Goal: Find specific fact

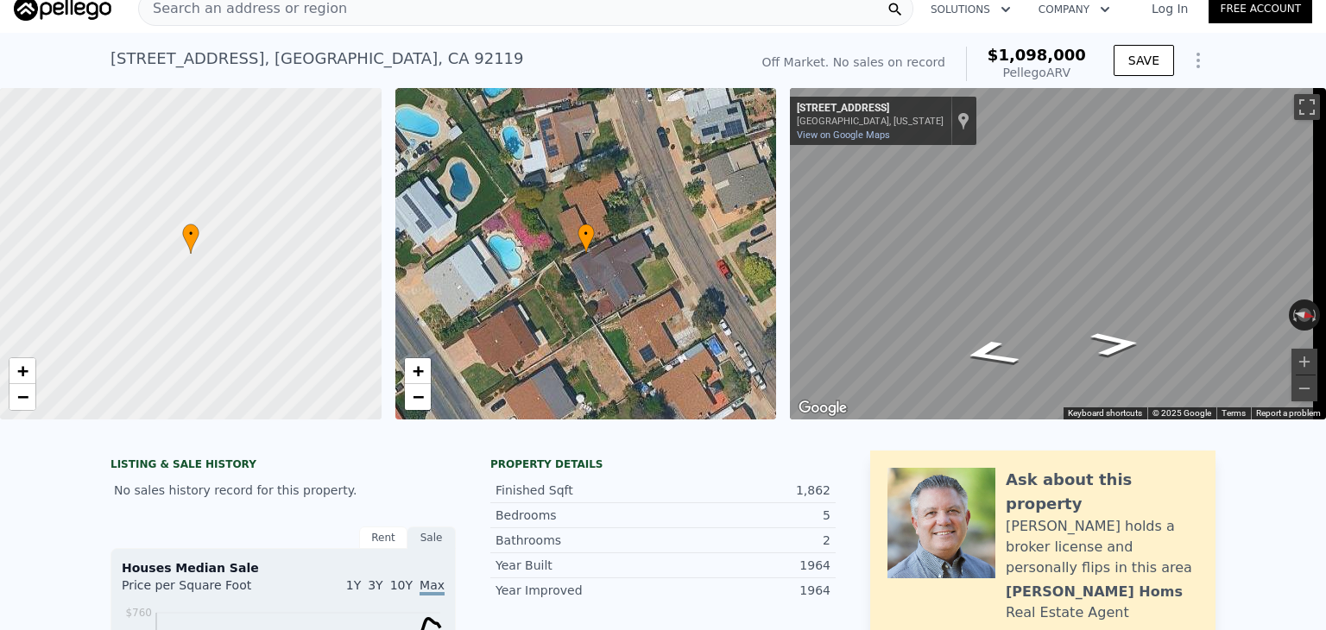
scroll to position [16, 0]
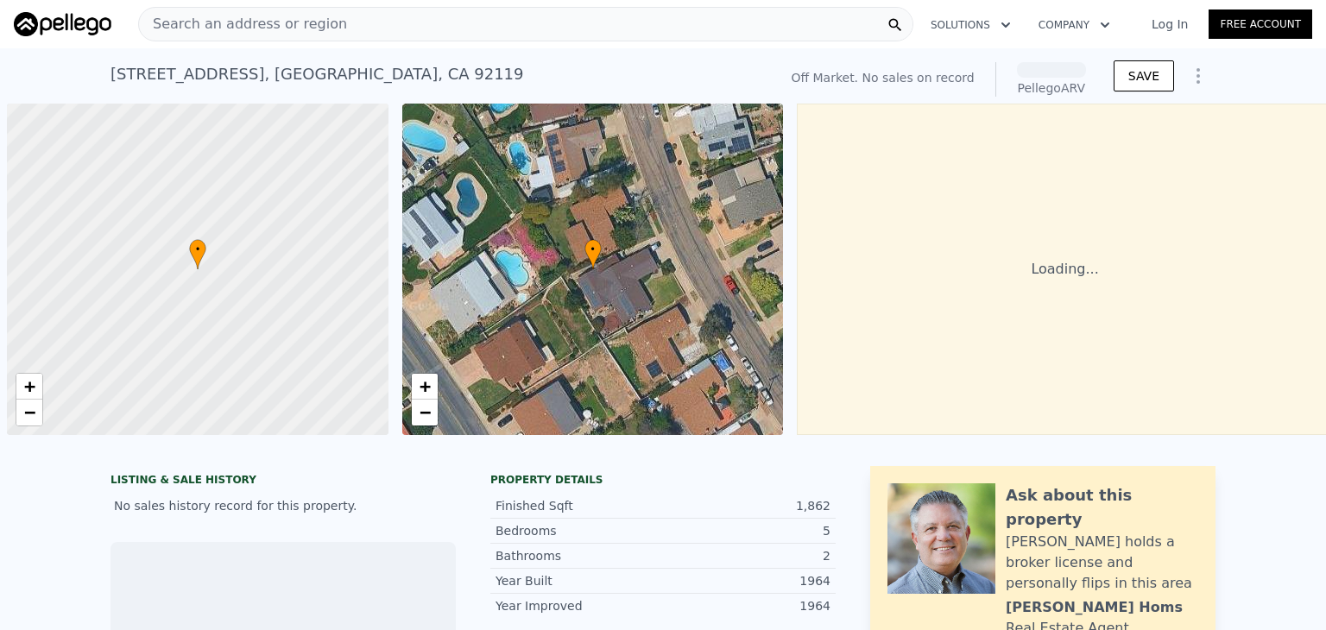
scroll to position [0, 7]
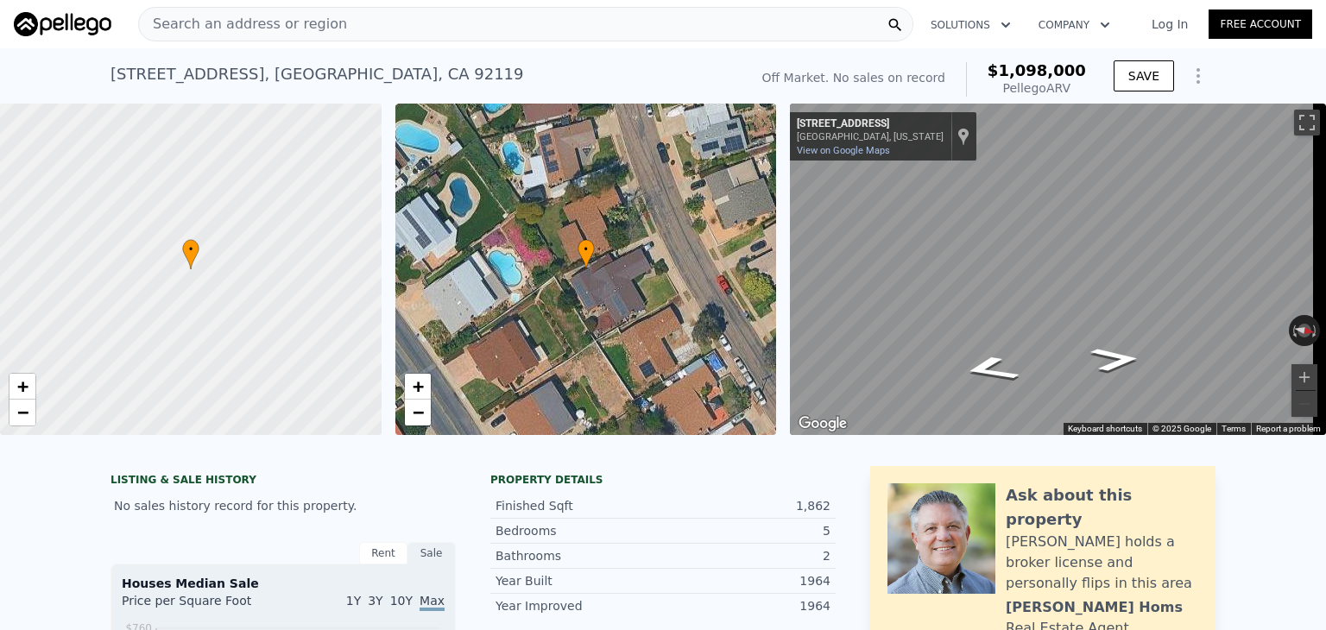
click at [220, 73] on div "[STREET_ADDRESS]" at bounding box center [318, 74] width 414 height 24
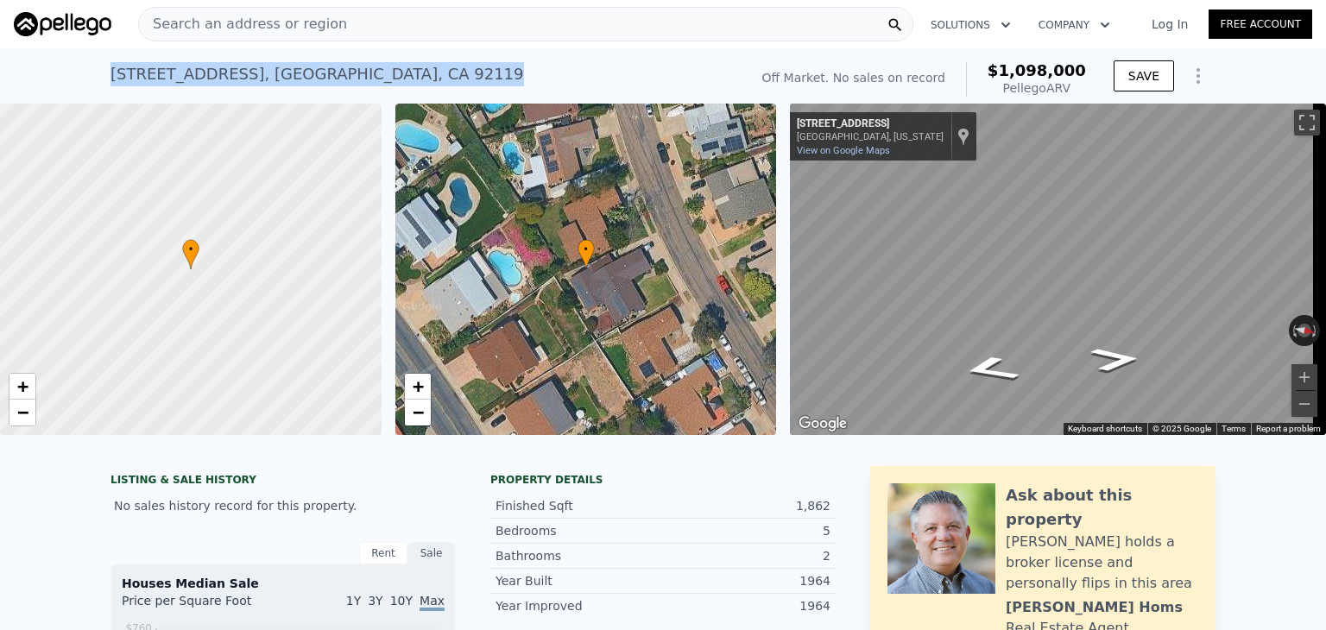
click at [220, 73] on div "[STREET_ADDRESS]" at bounding box center [318, 74] width 414 height 24
copy div "[STREET_ADDRESS] No sales on record (~ARV $1.098m )"
